Goal: Task Accomplishment & Management: Manage account settings

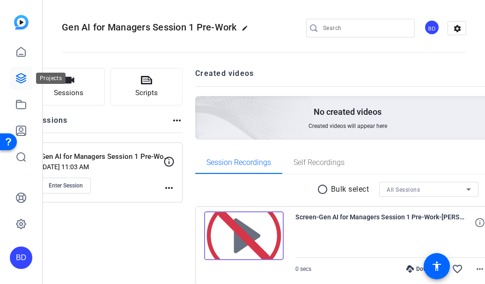
click at [20, 75] on icon at bounding box center [20, 78] width 11 height 11
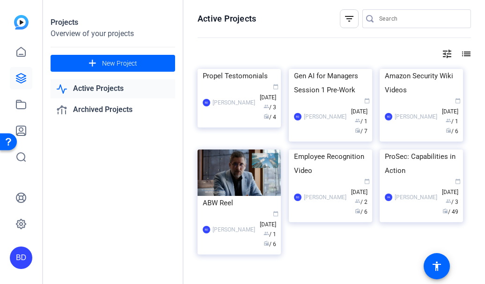
click at [253, 69] on img at bounding box center [239, 69] width 83 height 0
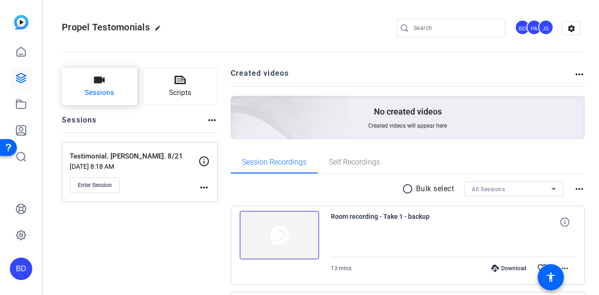
click at [106, 87] on button "Sessions" at bounding box center [99, 86] width 75 height 37
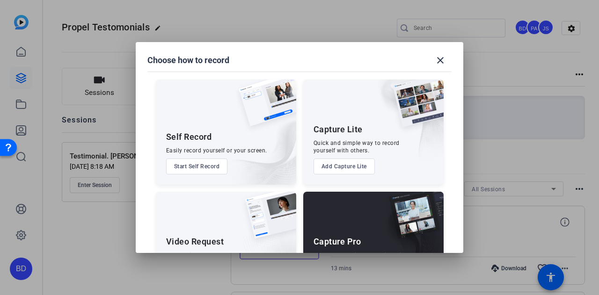
click at [357, 165] on button "Add Capture Lite" at bounding box center [344, 167] width 61 height 16
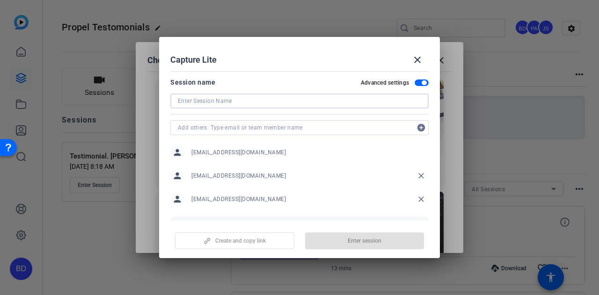
click at [278, 101] on input at bounding box center [300, 101] width 244 height 11
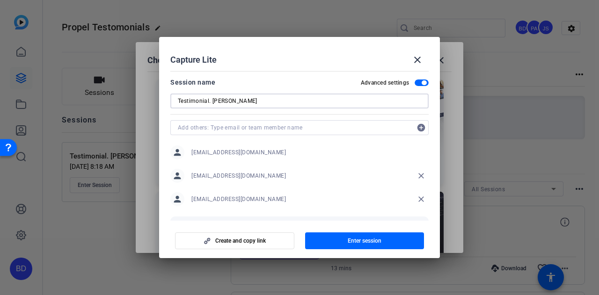
type input "Testimonial. [PERSON_NAME]"
click at [237, 177] on span "[EMAIL_ADDRESS][DOMAIN_NAME]" at bounding box center [239, 175] width 95 height 7
click at [235, 176] on span "[EMAIL_ADDRESS][DOMAIN_NAME]" at bounding box center [239, 175] width 95 height 7
click at [235, 124] on input "text" at bounding box center [295, 127] width 234 height 11
type input "p"
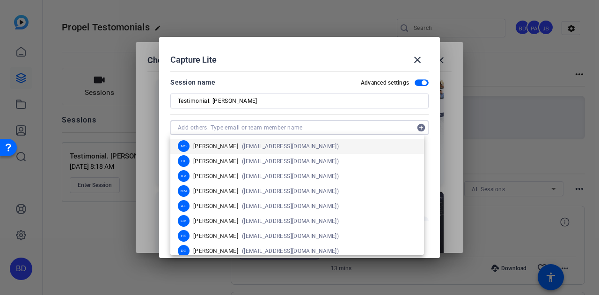
click at [326, 51] on div "Capture Lite close" at bounding box center [299, 60] width 258 height 22
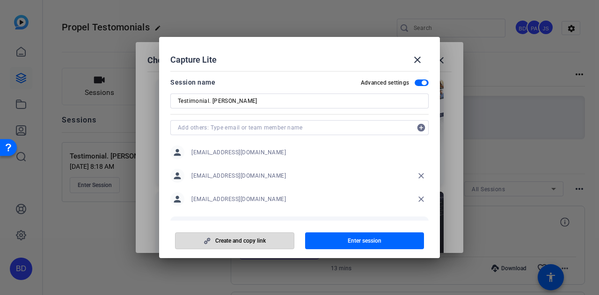
click at [274, 243] on span "button" at bounding box center [235, 241] width 118 height 22
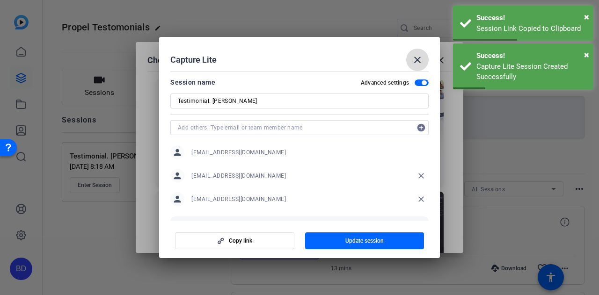
click at [418, 60] on mat-icon "close" at bounding box center [417, 59] width 11 height 11
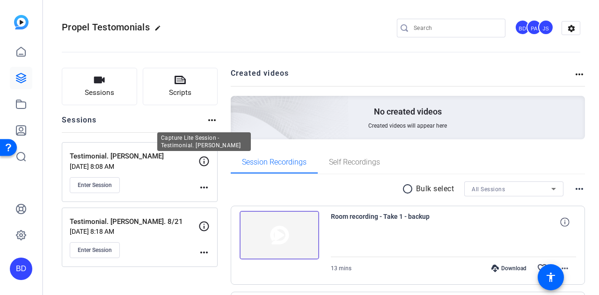
click at [205, 160] on icon at bounding box center [204, 161] width 11 height 11
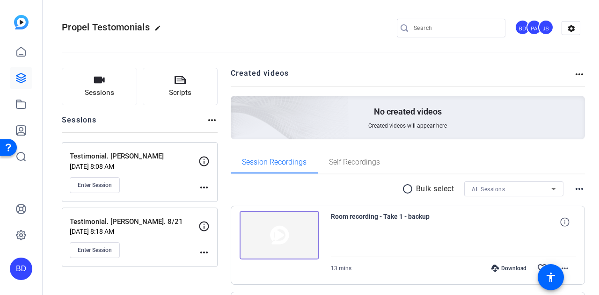
click at [203, 185] on mat-icon "more_horiz" at bounding box center [204, 187] width 11 height 11
click at [217, 198] on span "Edit Session" at bounding box center [227, 200] width 43 height 11
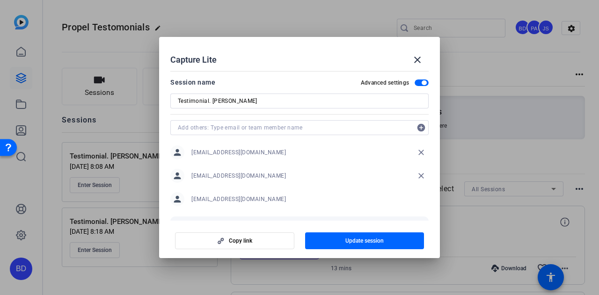
click at [266, 101] on input "Testimonial. [PERSON_NAME]" at bounding box center [300, 101] width 244 height 11
type input "Testimonial. [PERSON_NAME]. 8/25"
click at [352, 237] on span "Update session" at bounding box center [365, 240] width 38 height 7
